Goal: Information Seeking & Learning: Learn about a topic

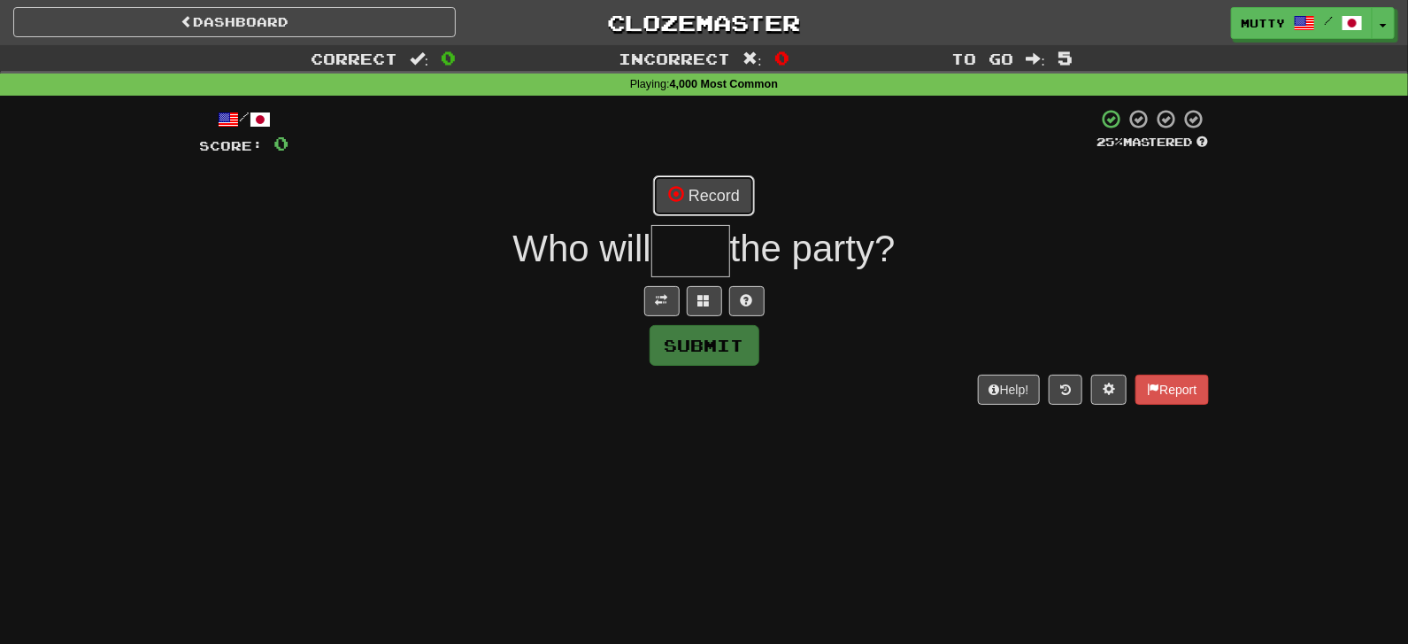
click at [714, 190] on button "Record" at bounding box center [704, 195] width 102 height 41
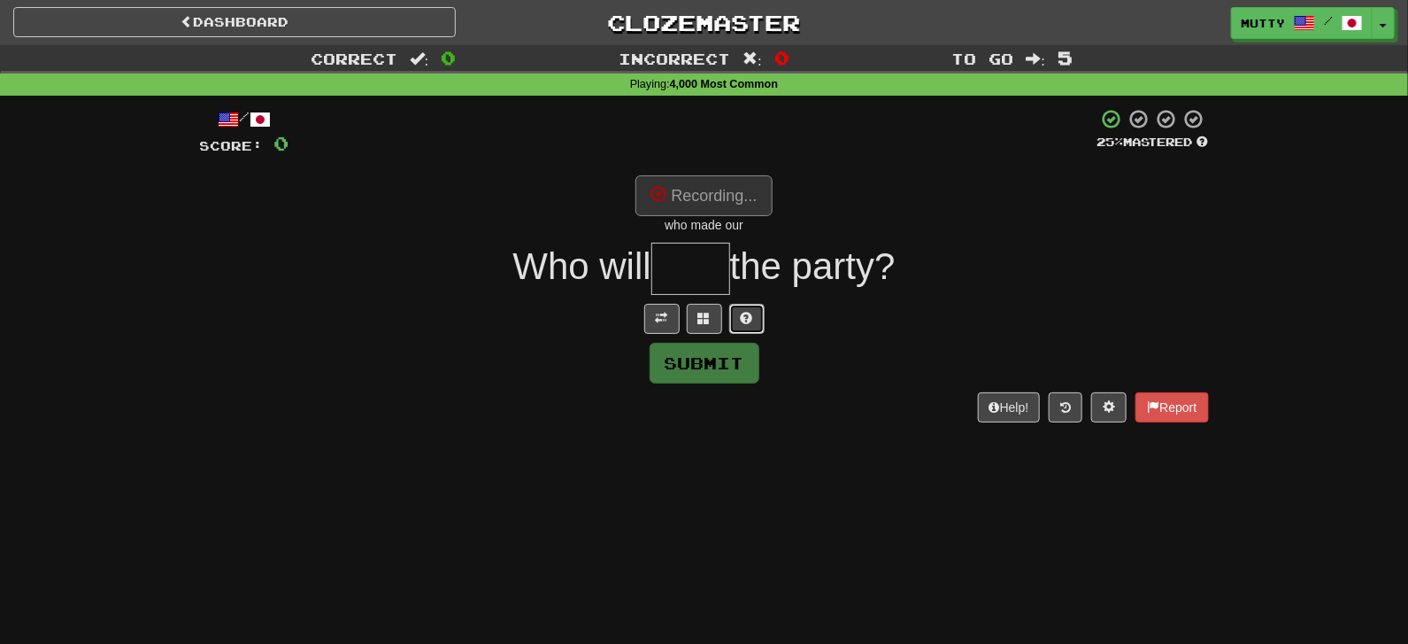
click at [750, 306] on button at bounding box center [746, 319] width 35 height 30
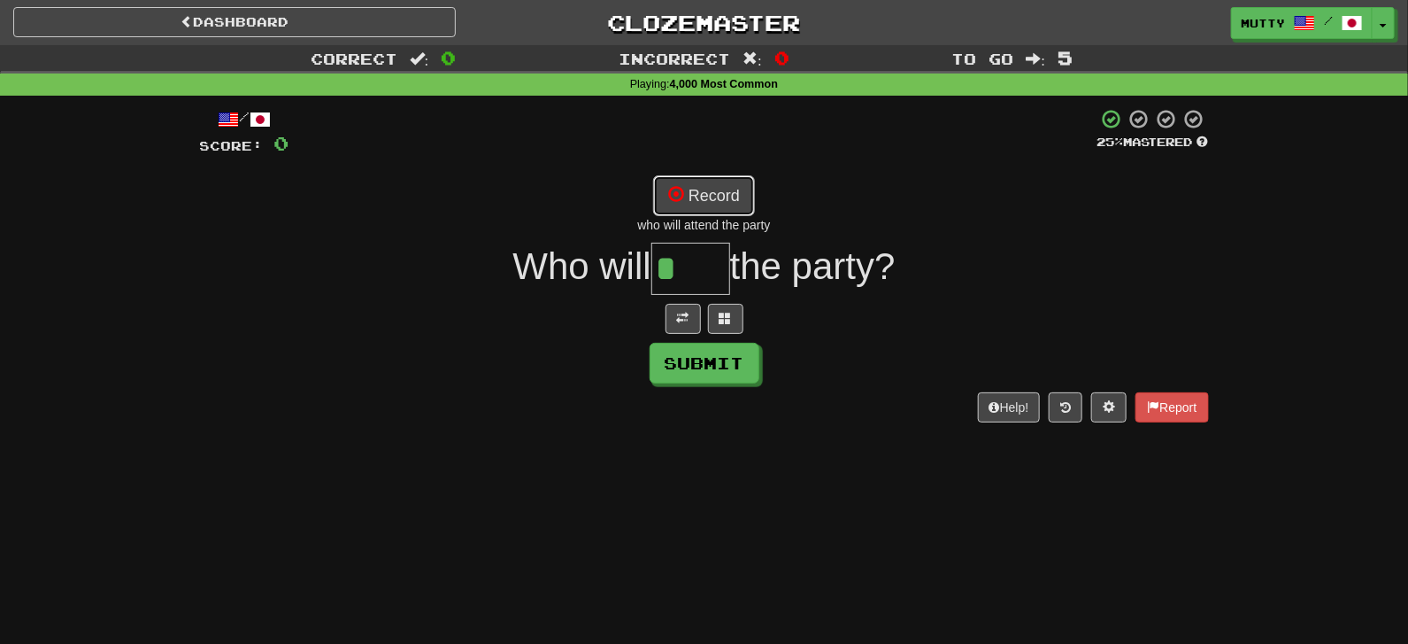
click at [701, 209] on button "Record" at bounding box center [704, 195] width 102 height 41
type input "****"
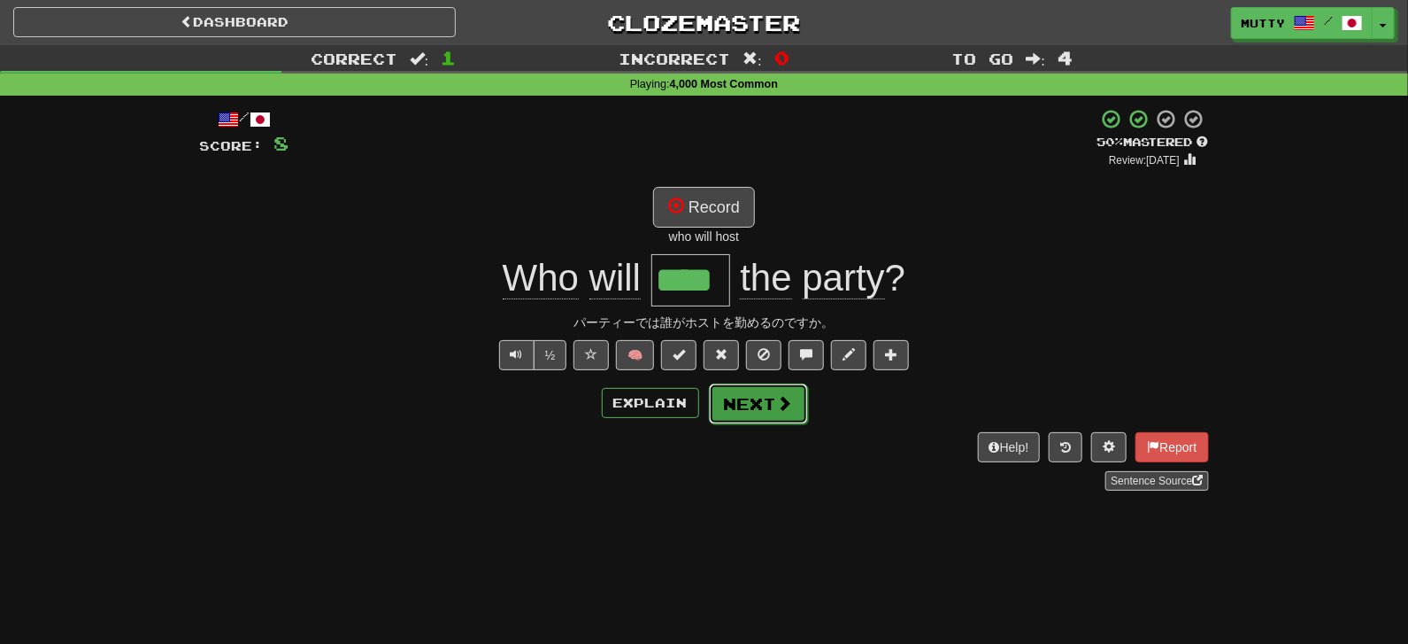
click at [736, 401] on button "Next" at bounding box center [758, 403] width 99 height 41
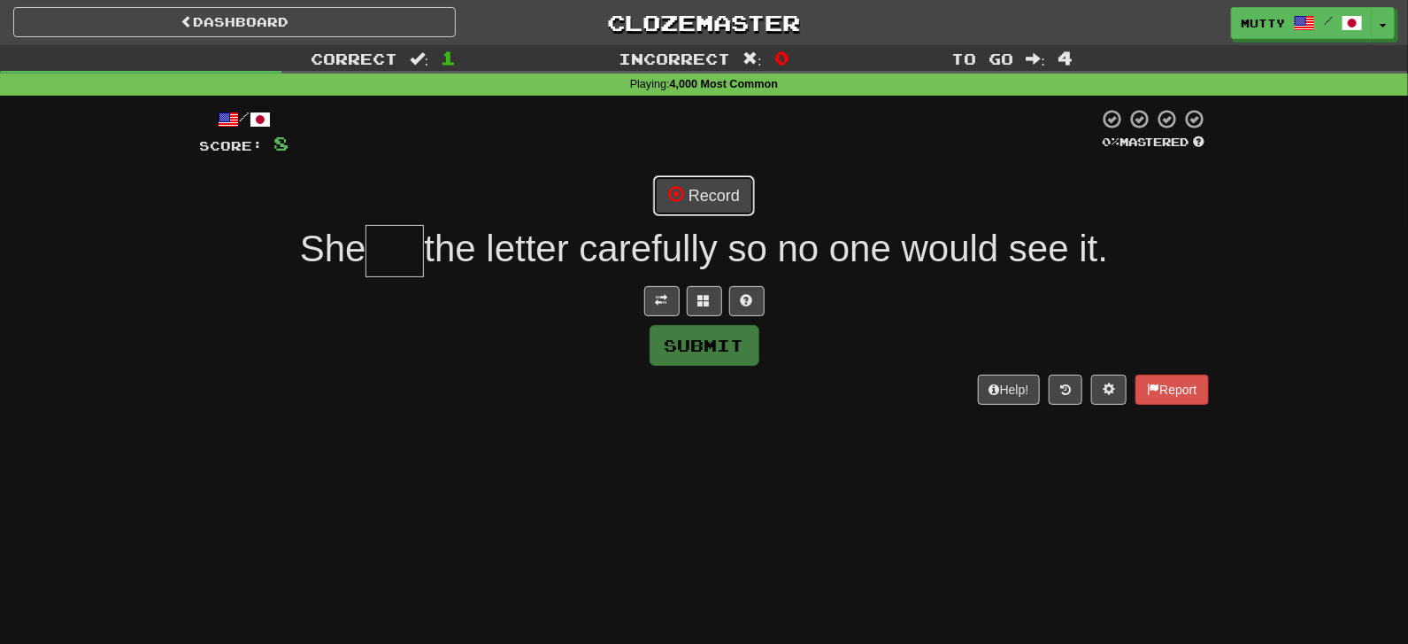
click at [698, 206] on button "Record" at bounding box center [704, 195] width 102 height 41
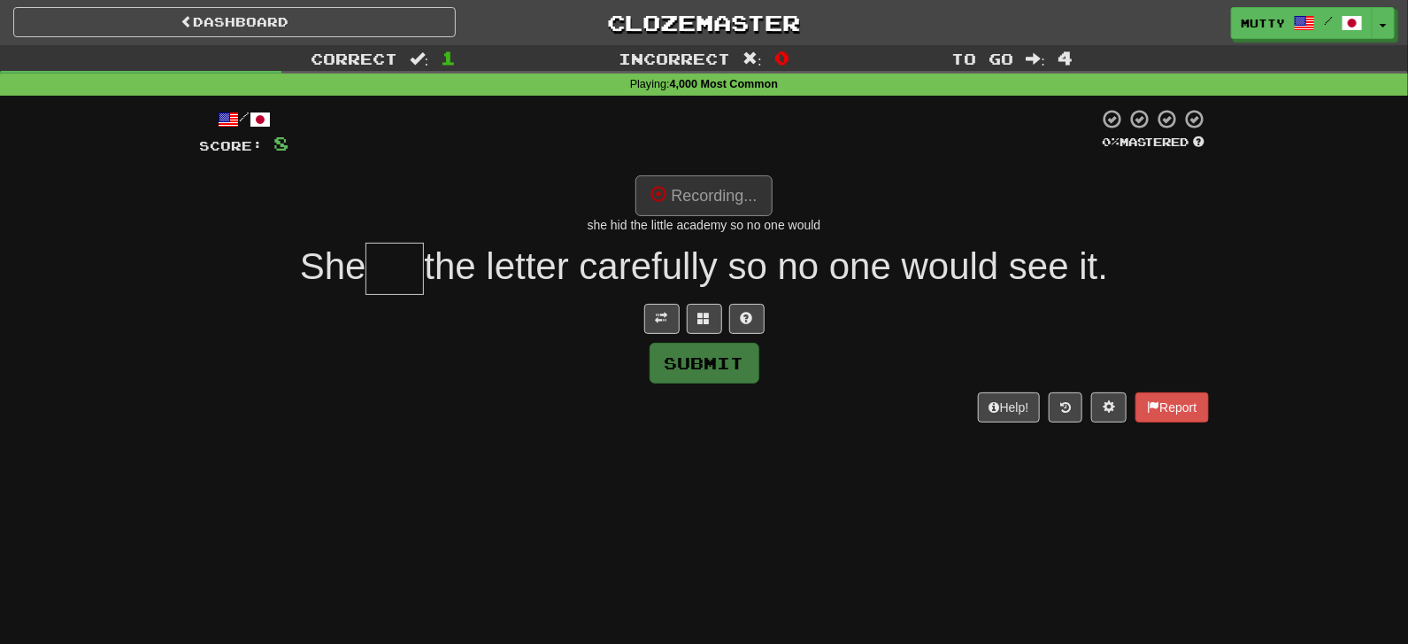
type input "***"
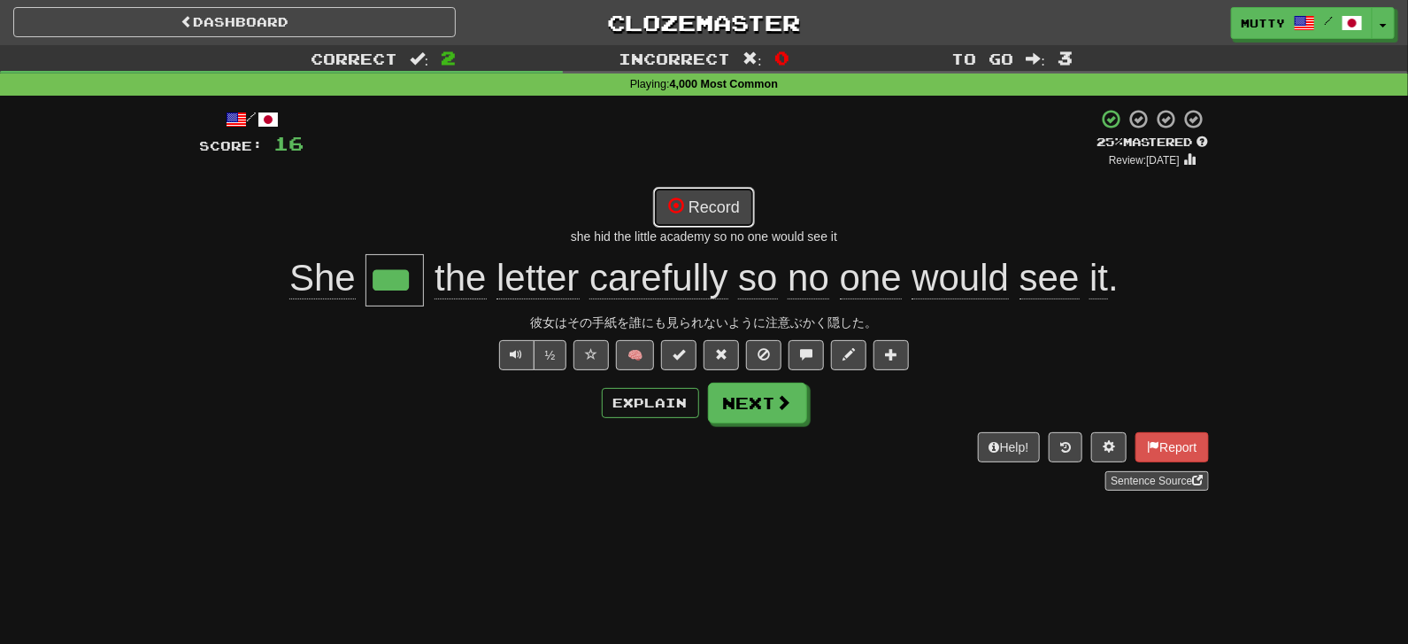
click at [710, 221] on button "Record" at bounding box center [704, 207] width 102 height 41
click at [743, 395] on button "Next" at bounding box center [758, 403] width 99 height 41
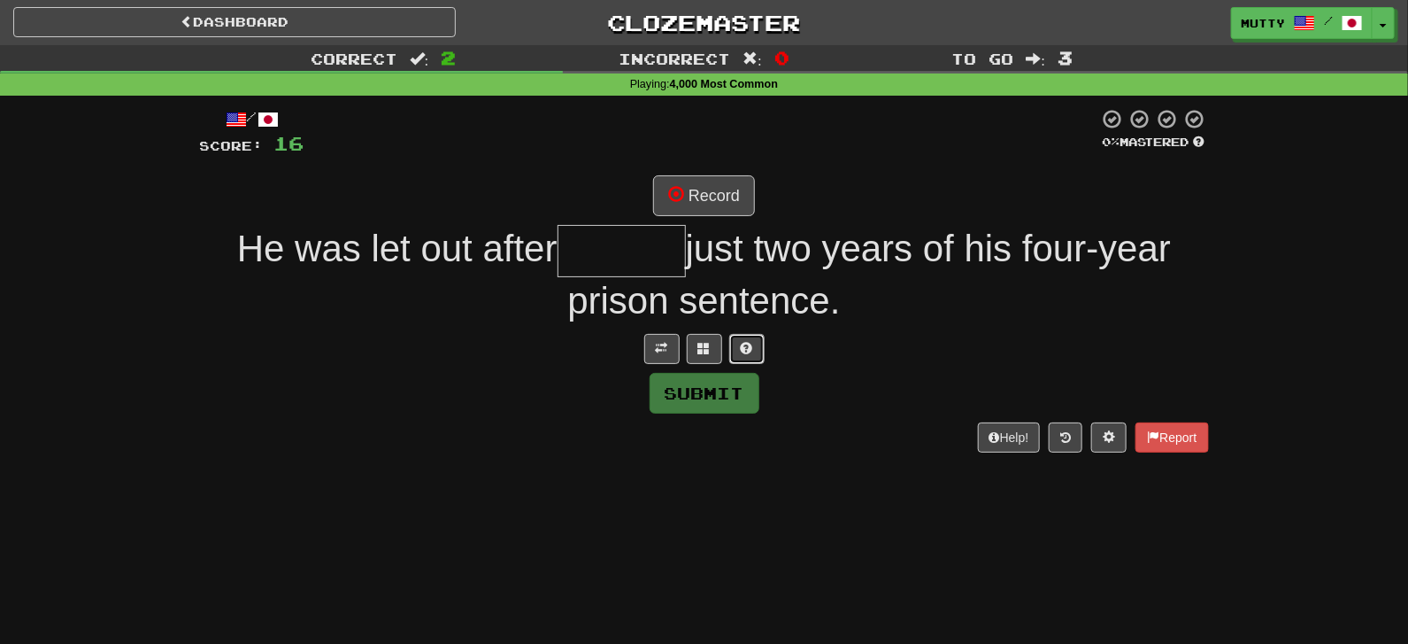
click at [730, 340] on button at bounding box center [746, 349] width 35 height 30
click at [699, 348] on button at bounding box center [683, 349] width 35 height 30
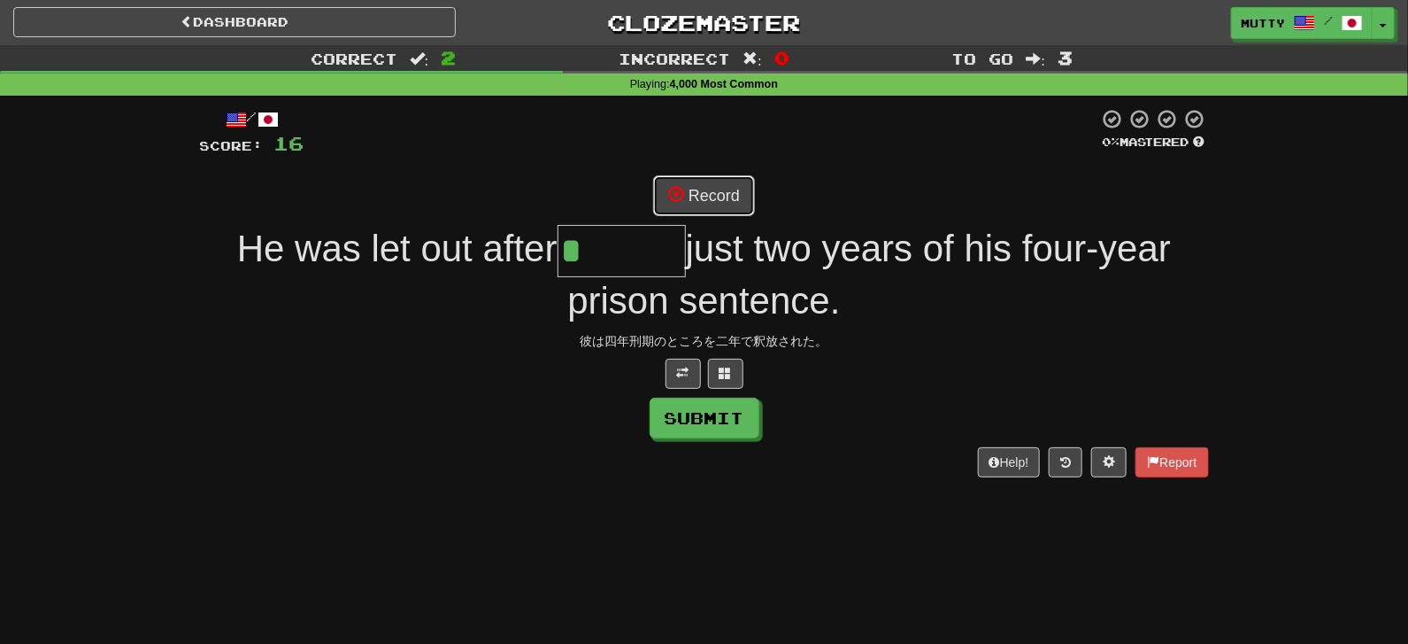
click at [737, 201] on button "Record" at bounding box center [704, 195] width 102 height 41
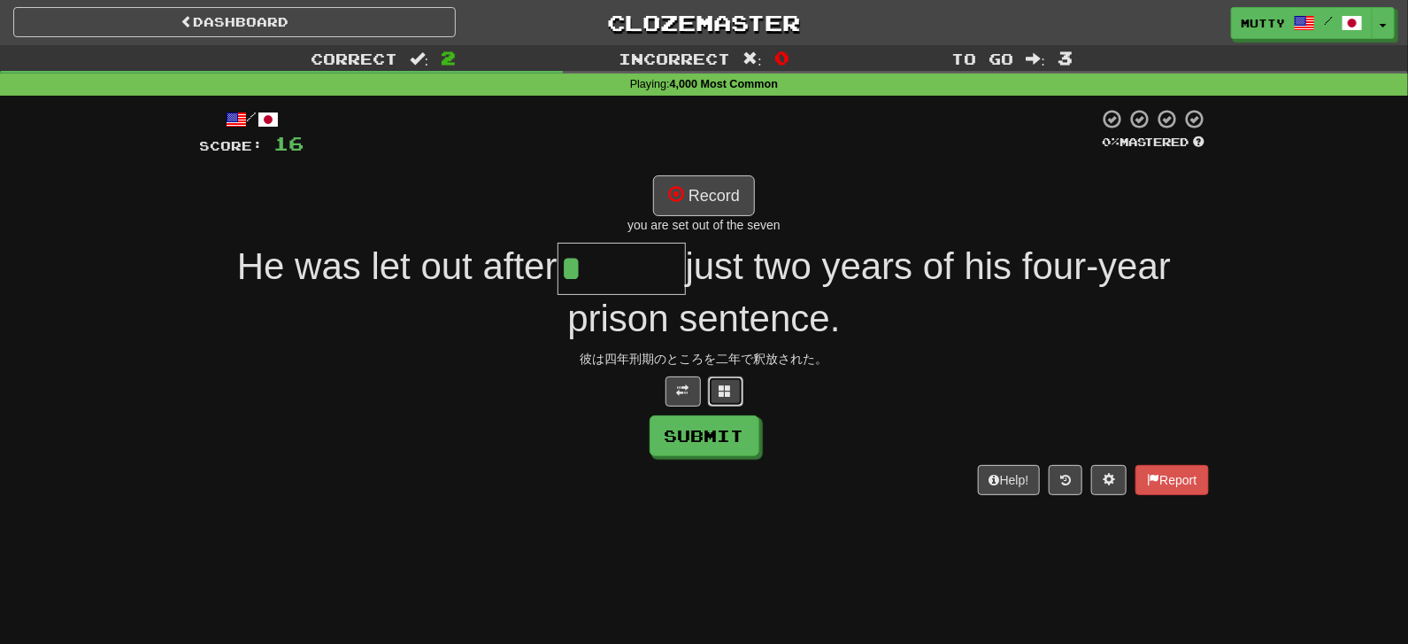
click at [719, 402] on button at bounding box center [725, 391] width 35 height 30
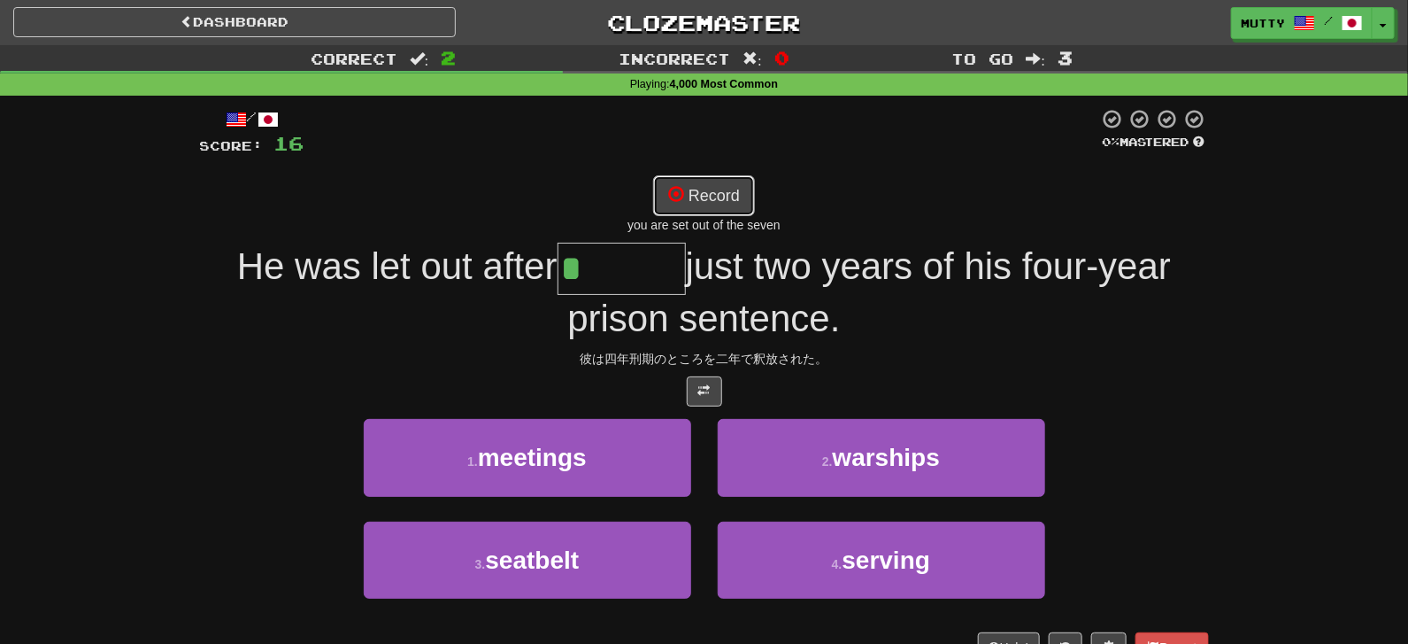
click at [712, 194] on button "Record" at bounding box center [704, 195] width 102 height 41
type input "*******"
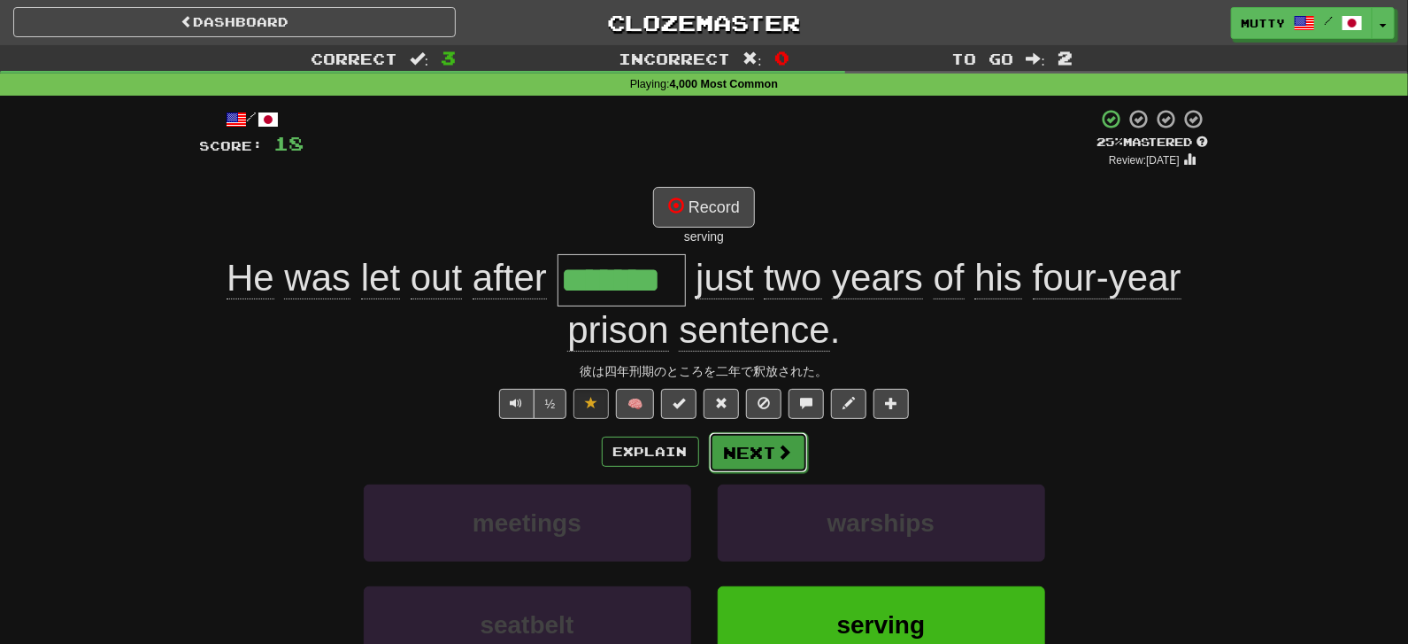
click at [732, 452] on button "Next" at bounding box center [758, 452] width 99 height 41
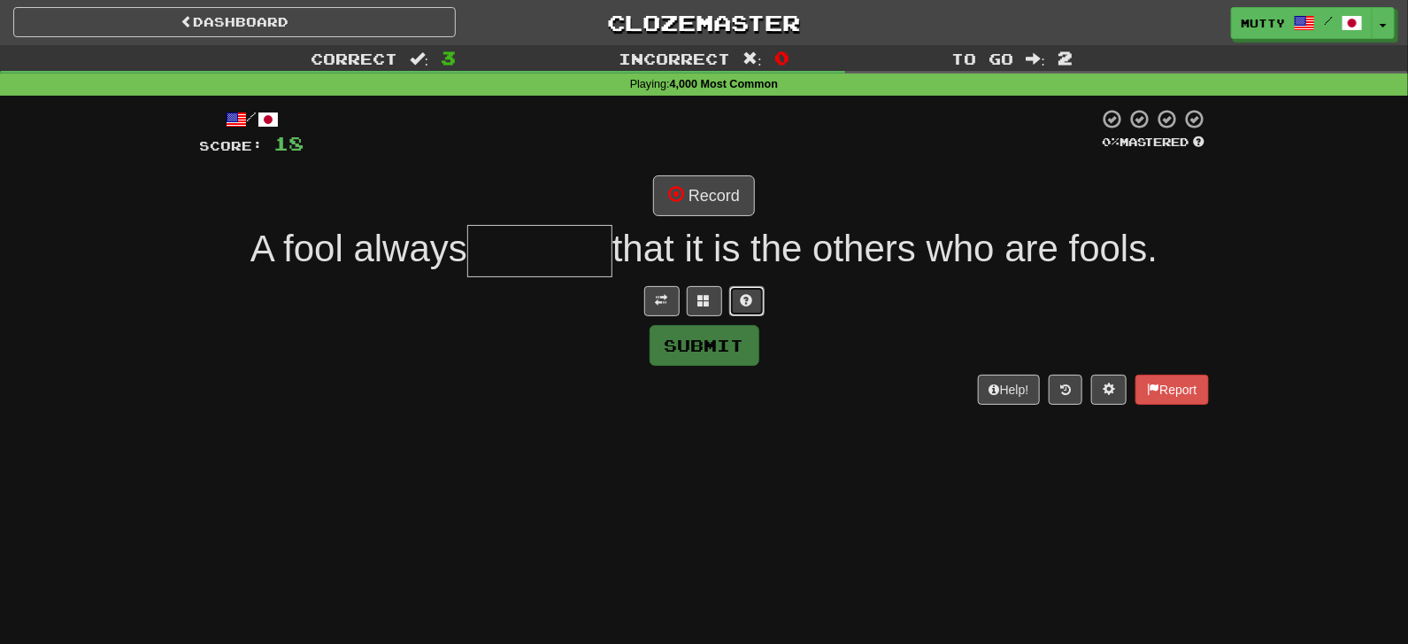
click at [754, 306] on button at bounding box center [746, 301] width 35 height 30
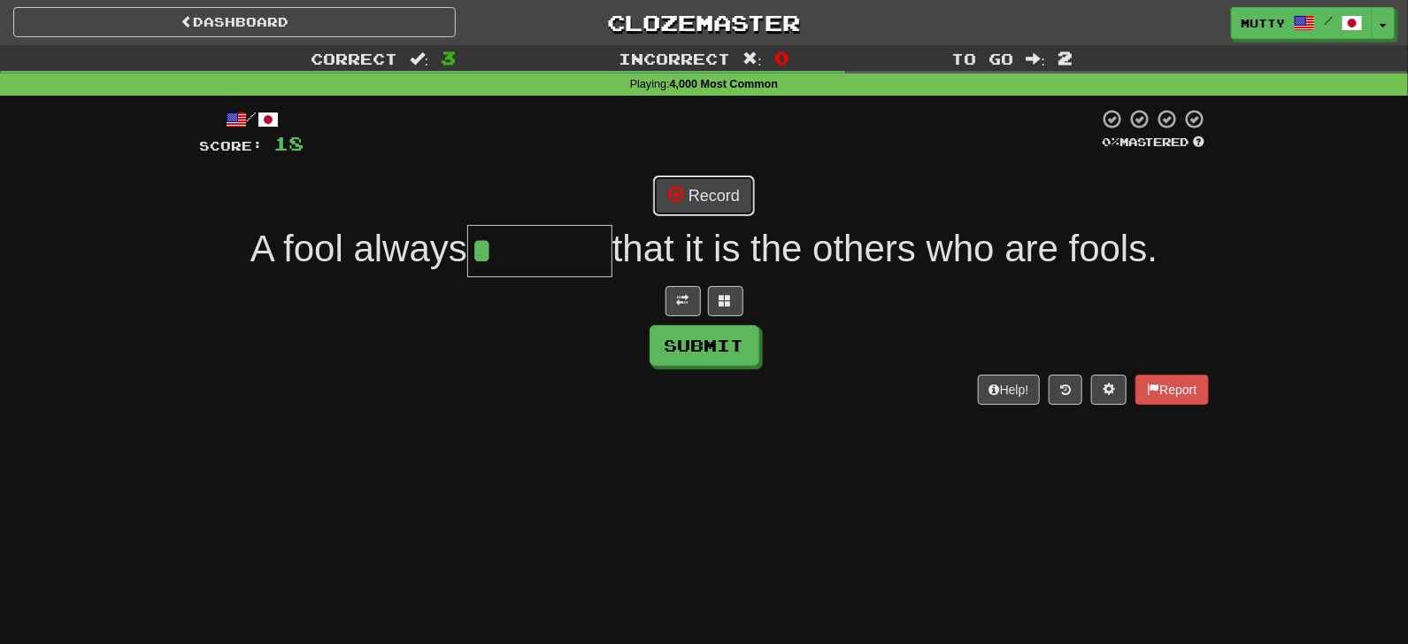
click at [708, 188] on button "Record" at bounding box center [704, 195] width 102 height 41
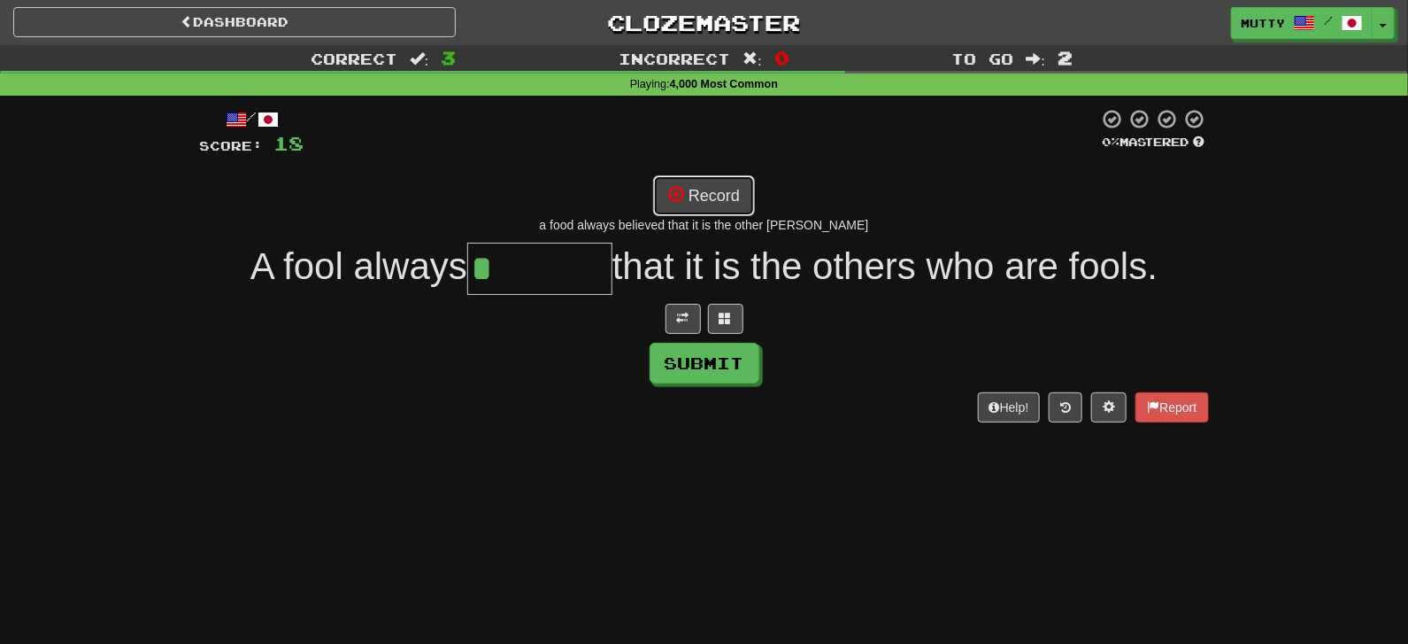
click at [715, 191] on button "Record" at bounding box center [704, 195] width 102 height 41
click at [732, 201] on button "Record" at bounding box center [704, 195] width 102 height 41
click at [732, 189] on button "Record" at bounding box center [704, 195] width 102 height 41
click at [721, 201] on button "Record" at bounding box center [704, 195] width 102 height 41
click at [734, 315] on button at bounding box center [725, 319] width 35 height 30
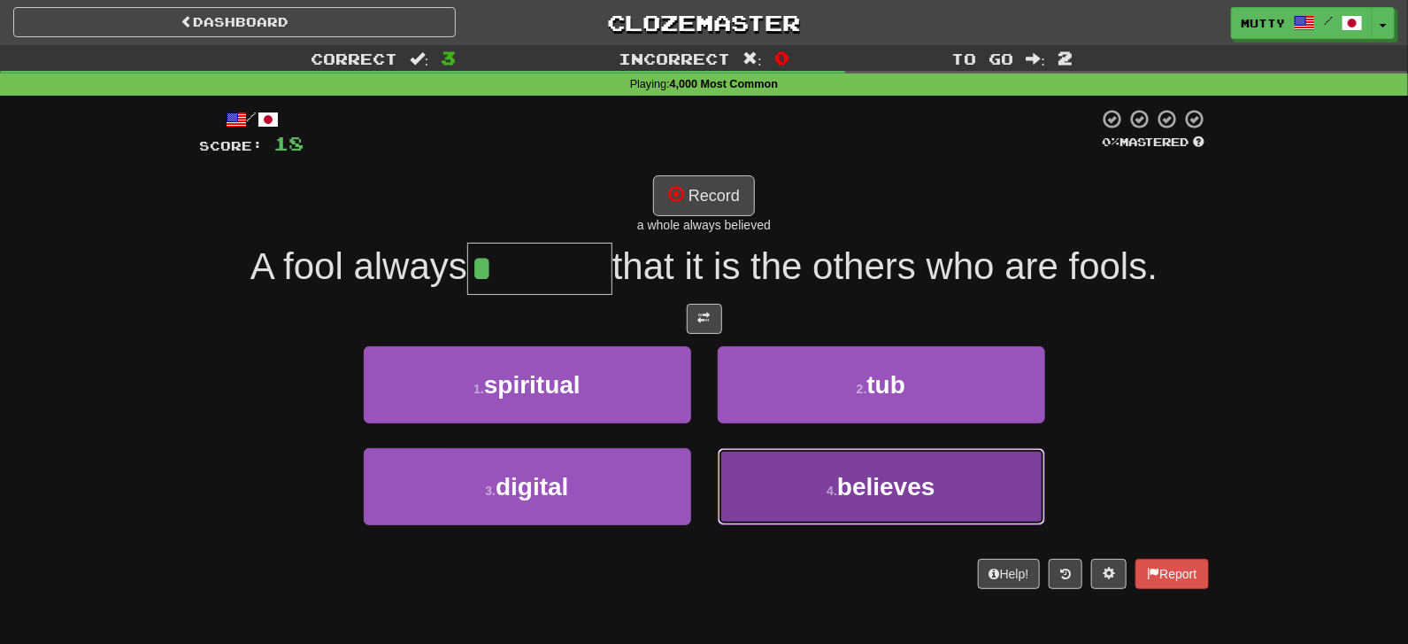
click at [891, 479] on span "believes" at bounding box center [886, 486] width 98 height 27
type input "********"
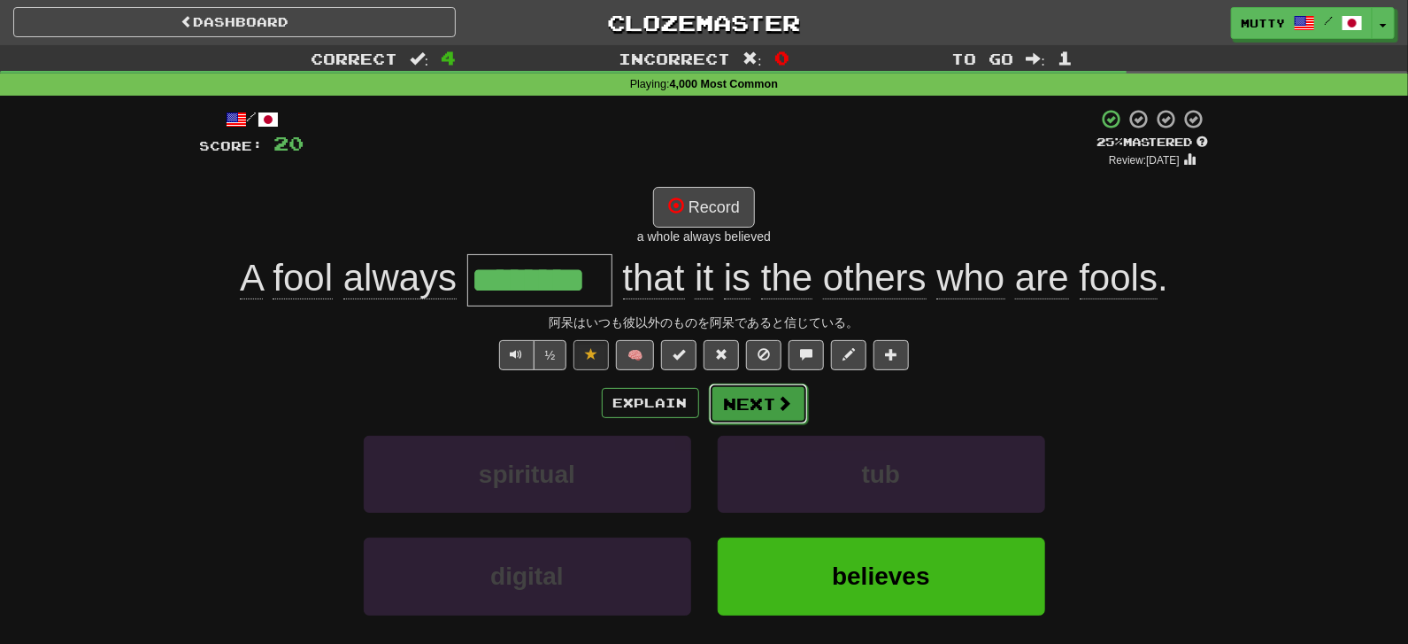
click at [741, 397] on button "Next" at bounding box center [758, 403] width 99 height 41
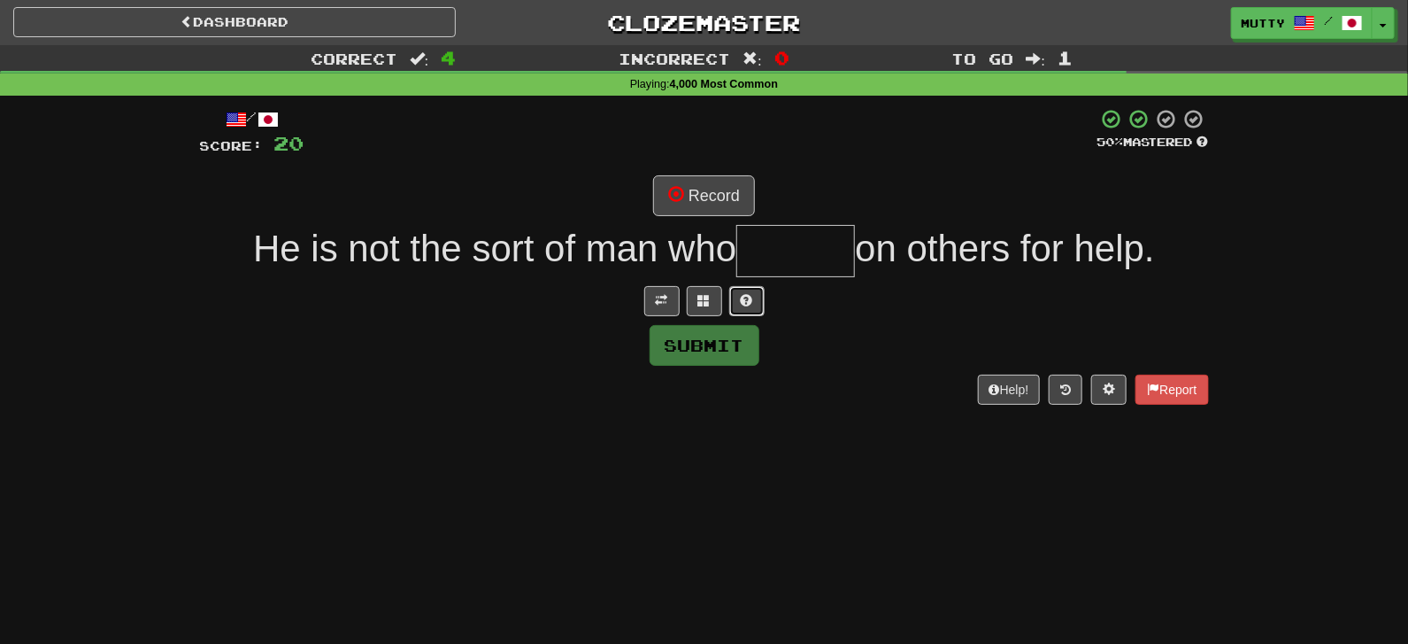
click at [756, 302] on button at bounding box center [746, 301] width 35 height 30
click at [694, 304] on button at bounding box center [683, 301] width 35 height 30
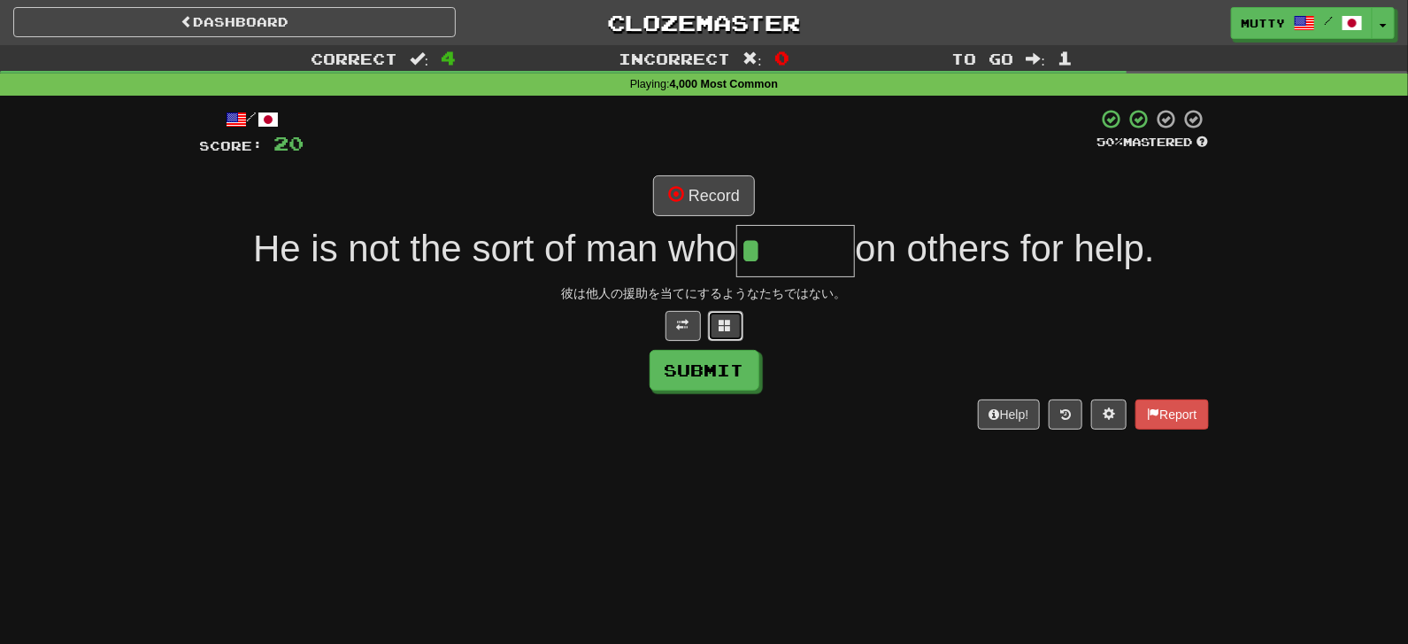
click at [730, 332] on button at bounding box center [725, 326] width 35 height 30
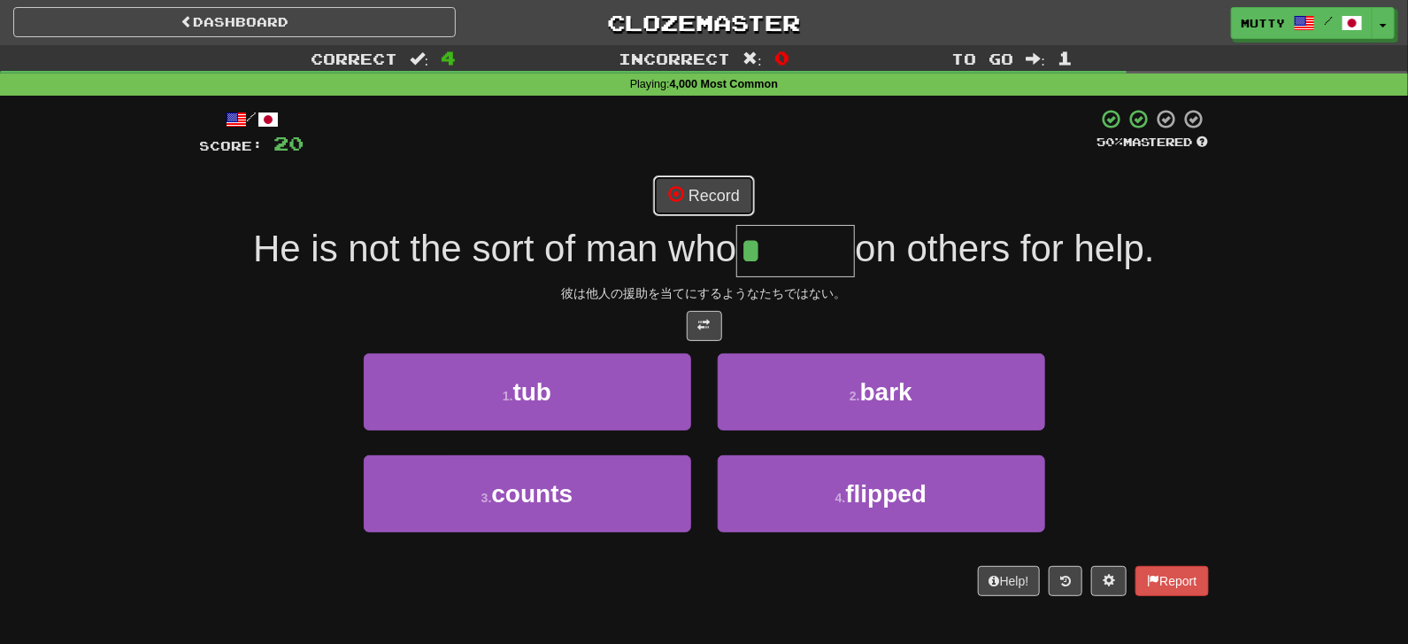
click at [714, 196] on button "Record" at bounding box center [704, 195] width 102 height 41
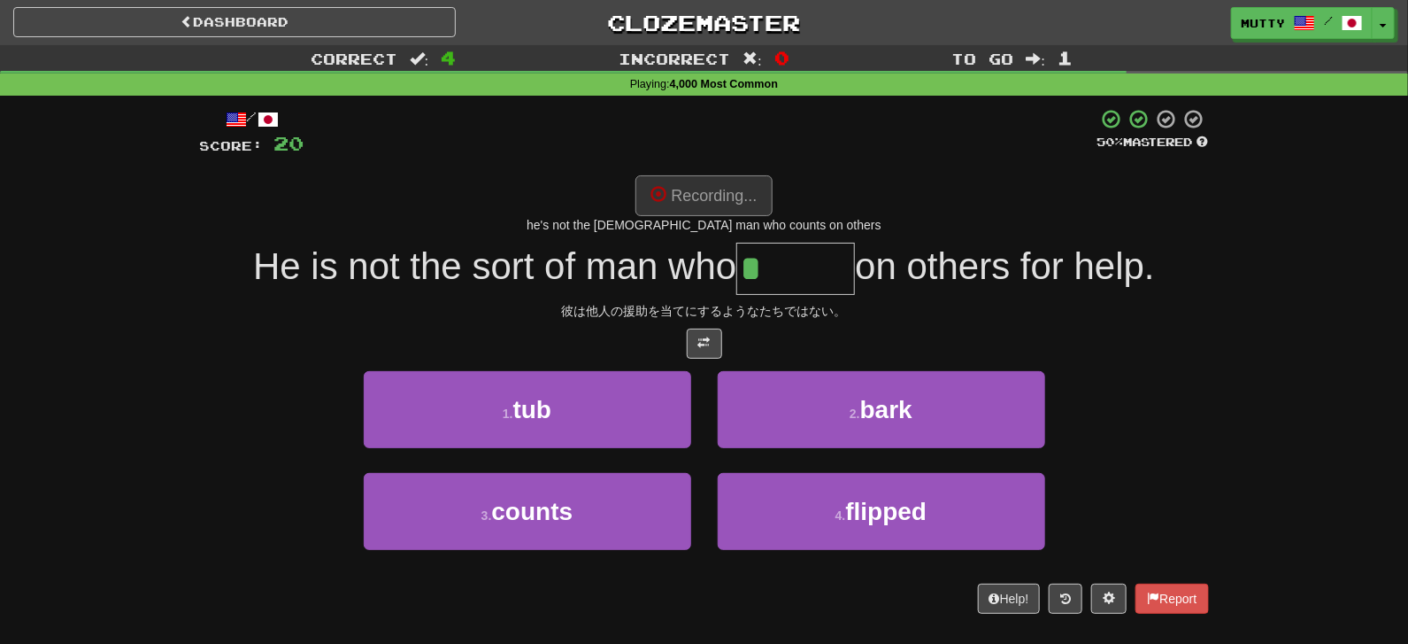
type input "******"
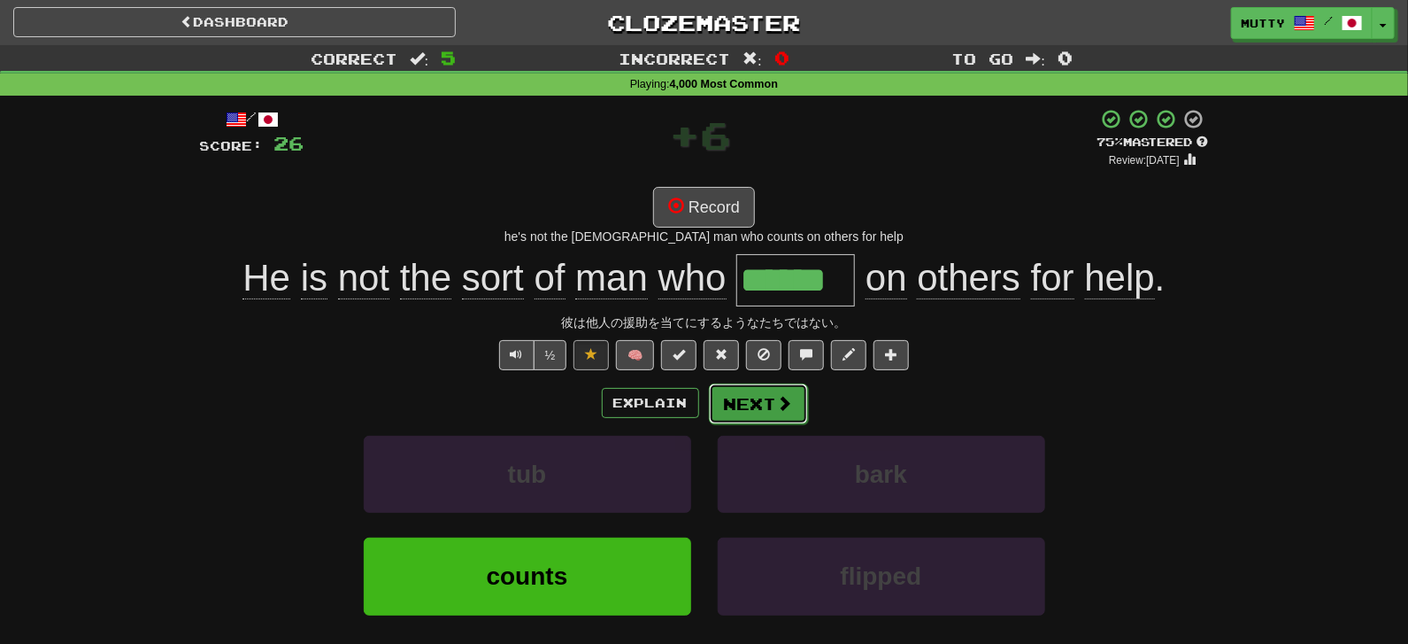
click at [719, 408] on button "Next" at bounding box center [758, 403] width 99 height 41
